Goal: Information Seeking & Learning: Learn about a topic

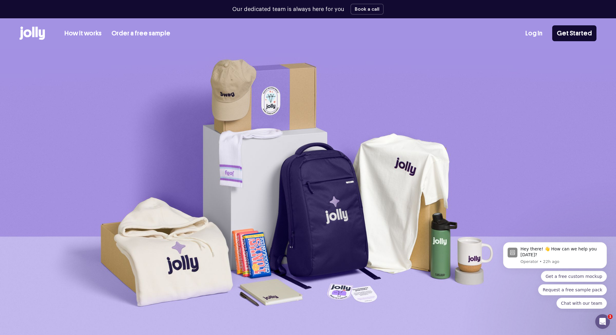
click at [84, 40] on div "How it works Order a free sample Log In Get Started" at bounding box center [308, 33] width 577 height 30
click at [74, 33] on link "How it works" at bounding box center [82, 33] width 37 height 10
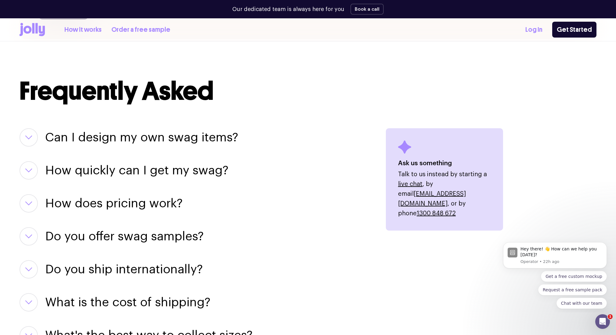
scroll to position [683, 0]
click at [138, 132] on h3 "Can I design my own swag items?" at bounding box center [141, 137] width 193 height 18
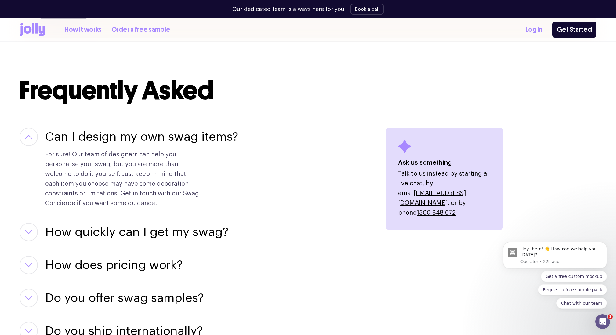
click at [138, 132] on h3 "Can I design my own swag items?" at bounding box center [141, 137] width 193 height 18
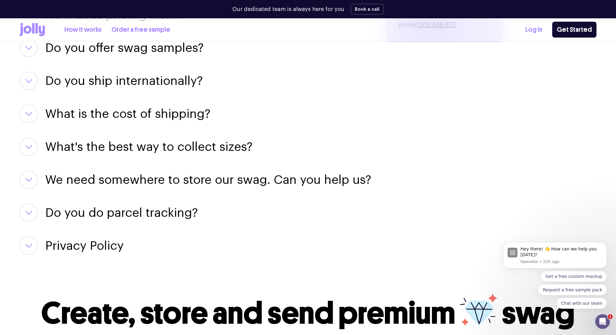
scroll to position [976, 0]
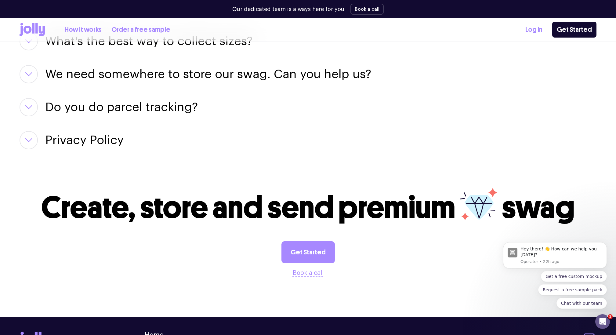
click at [136, 81] on h3 "We need somewhere to store our swag. Can you help us?" at bounding box center [208, 74] width 326 height 18
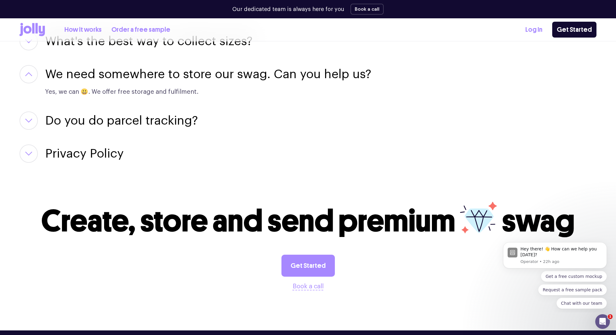
click at [136, 77] on h3 "We need somewhere to store our swag. Can you help us?" at bounding box center [208, 74] width 326 height 18
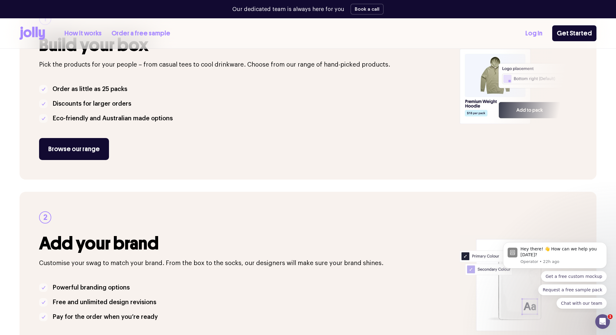
scroll to position [0, 0]
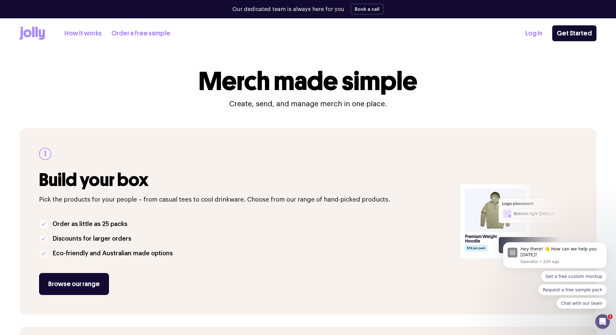
click at [31, 35] on icon at bounding box center [28, 33] width 8 height 8
